Goal: Check status: Check status

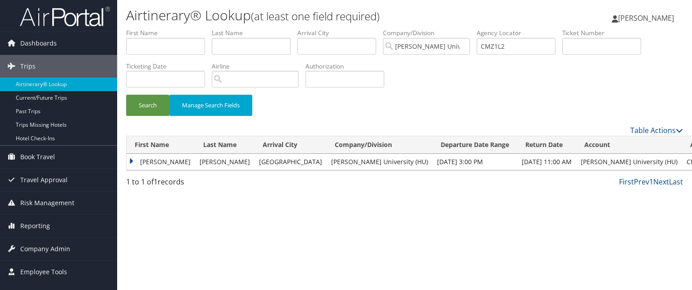
click at [521, 36] on label "Agency Locator" at bounding box center [520, 32] width 86 height 9
click at [521, 47] on input "CMZ1L2" at bounding box center [516, 46] width 79 height 17
paste input "C90S25"
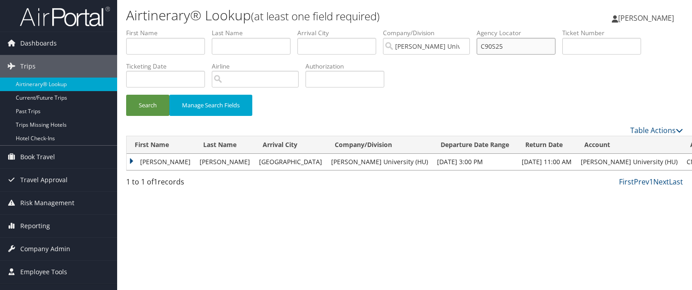
type input "C90S25"
click at [126, 95] on button "Search" at bounding box center [147, 105] width 43 height 21
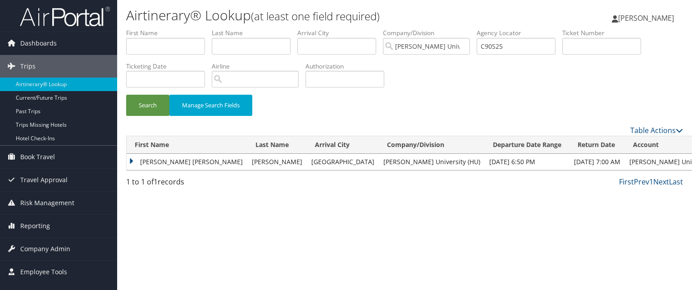
click at [132, 160] on td "JANEEN CHRISTINA" at bounding box center [187, 162] width 121 height 16
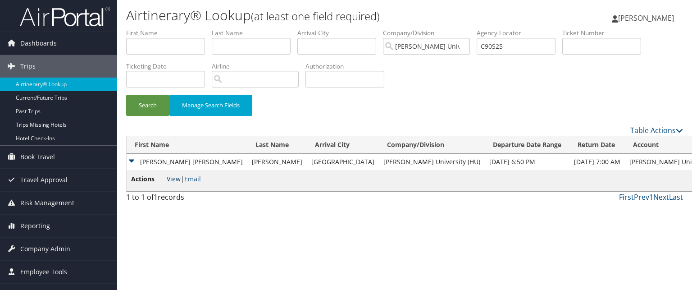
click at [177, 179] on link "View" at bounding box center [174, 178] width 14 height 9
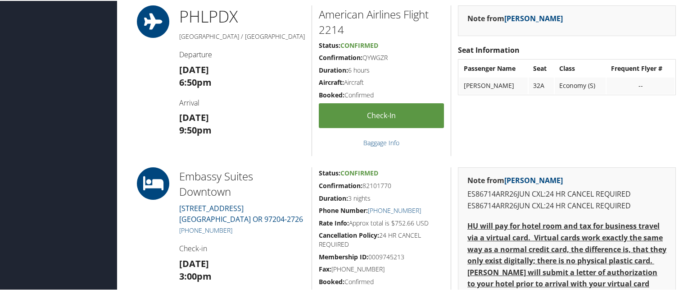
scroll to position [367, 0]
